Goal: Information Seeking & Learning: Learn about a topic

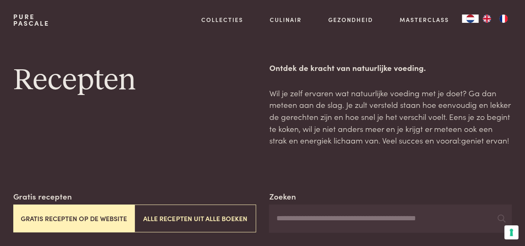
scroll to position [41, 0]
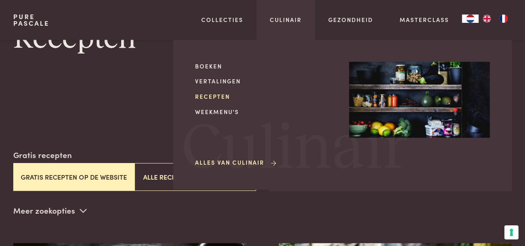
click at [207, 99] on link "Recepten" at bounding box center [265, 96] width 141 height 9
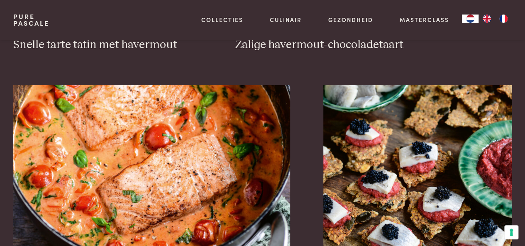
scroll to position [1410, 0]
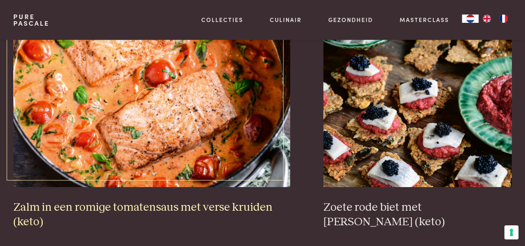
click at [164, 119] on img at bounding box center [151, 104] width 277 height 166
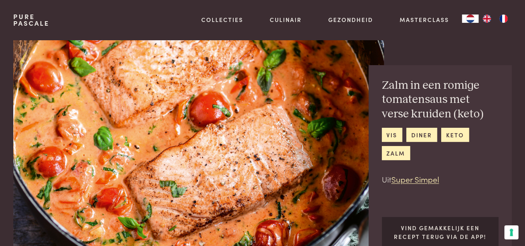
click at [169, 150] on img at bounding box center [198, 151] width 370 height 222
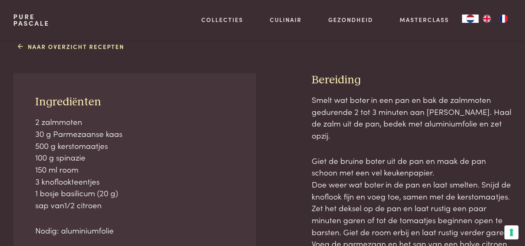
scroll to position [332, 0]
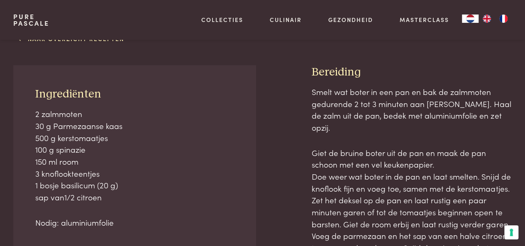
click at [216, 167] on p "2 zalmmoten 30 g Parmezaanse kaas 500 g kerstomaatjes 100 g spinazie 150 ml roo…" at bounding box center [134, 155] width 198 height 95
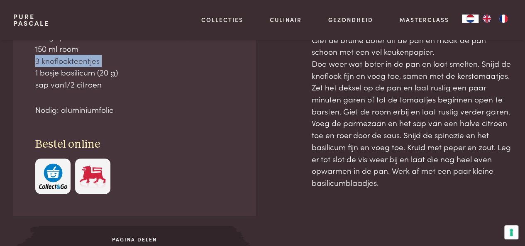
scroll to position [441, 0]
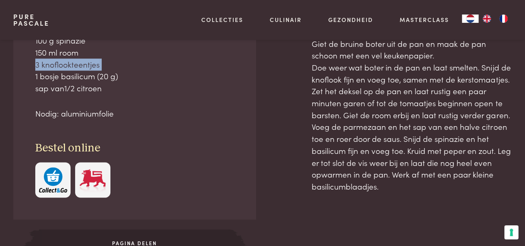
click at [507, 212] on div "Naar overzicht recepten Ingrediënten 2 zalmmoten 30 g Parmezaanse kaas 500 g ke…" at bounding box center [262, 98] width 525 height 353
